Goal: Task Accomplishment & Management: Manage account settings

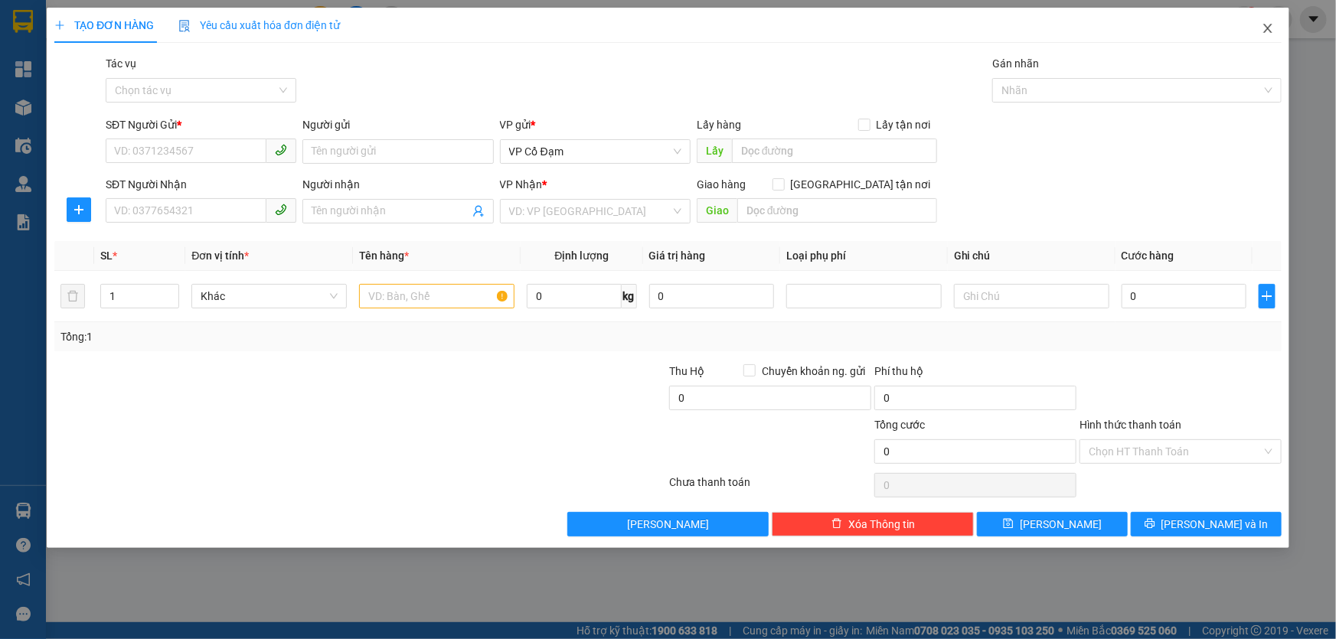
click at [1267, 27] on icon "close" at bounding box center [1268, 28] width 12 height 12
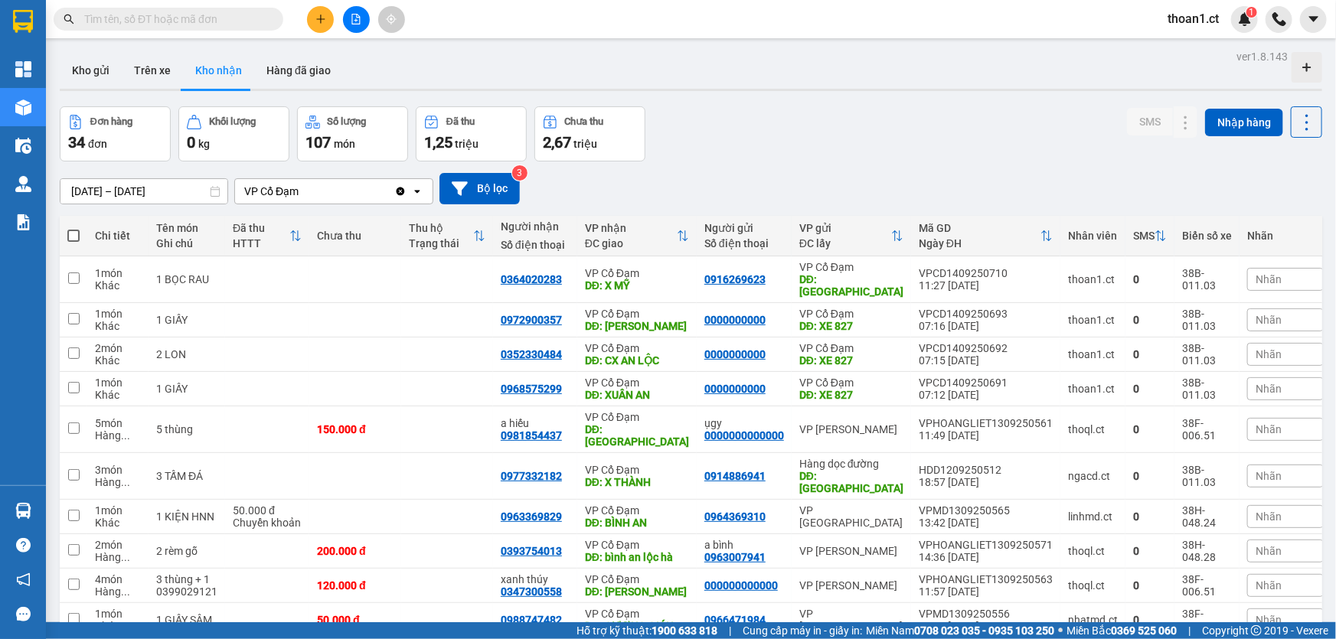
click at [1198, 15] on span "thoan1.ct" at bounding box center [1194, 18] width 76 height 19
click at [1198, 41] on span "Đăng xuất" at bounding box center [1211, 47] width 64 height 17
